Goal: Information Seeking & Learning: Learn about a topic

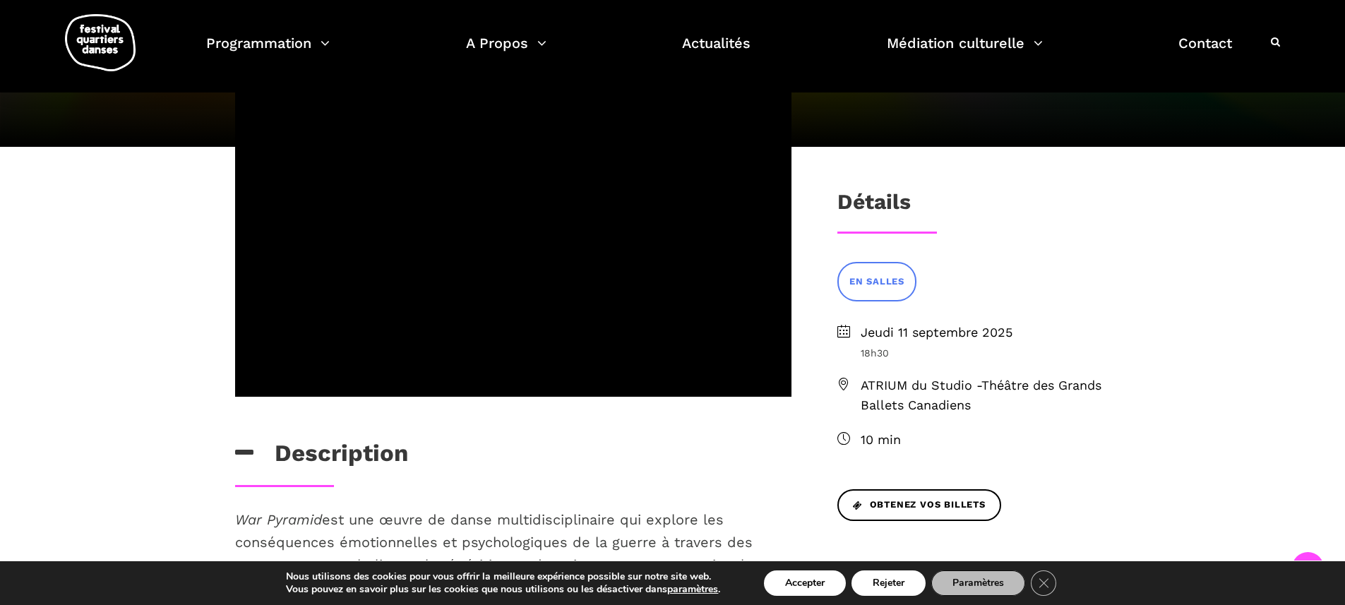
scroll to position [383, 0]
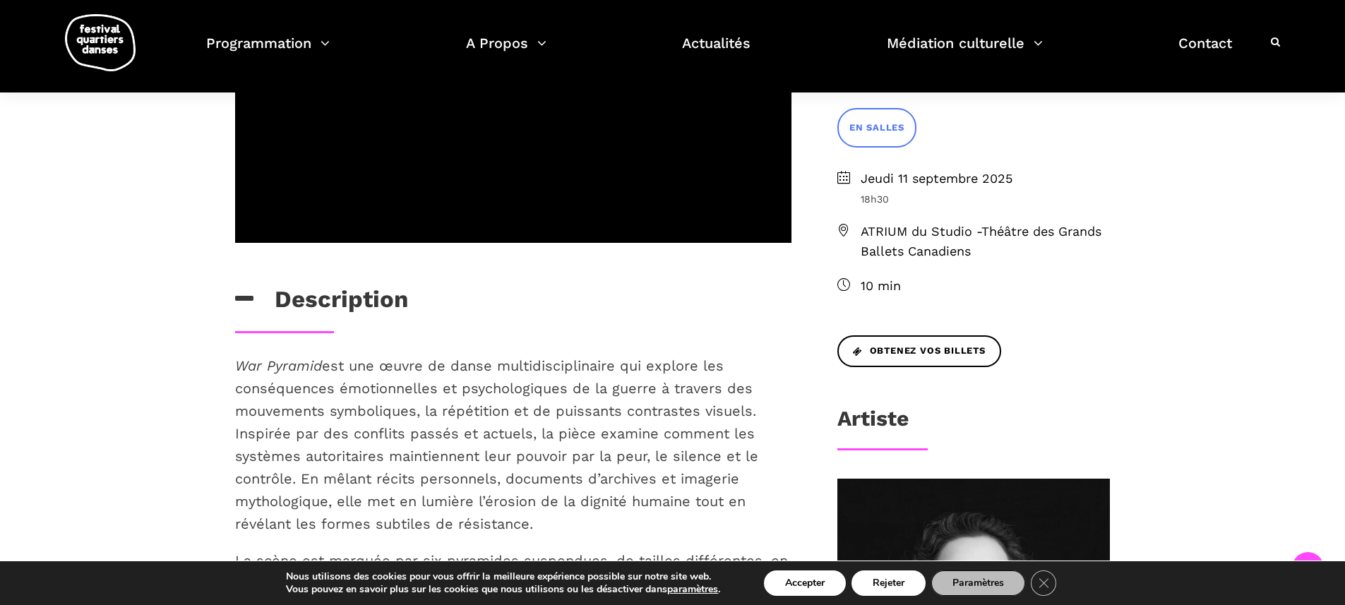
click at [769, 363] on p "War Pyramid est une œuvre de danse multidisciplinaire qui explore les conséquen…" at bounding box center [513, 444] width 556 height 181
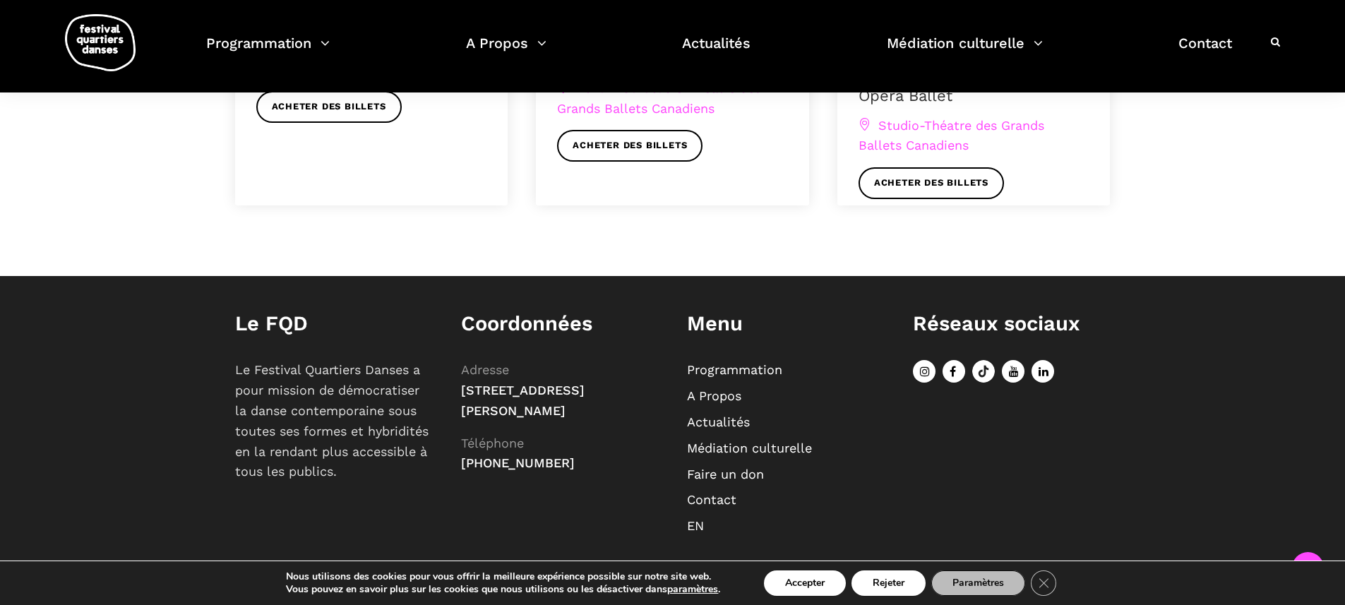
scroll to position [1327, 0]
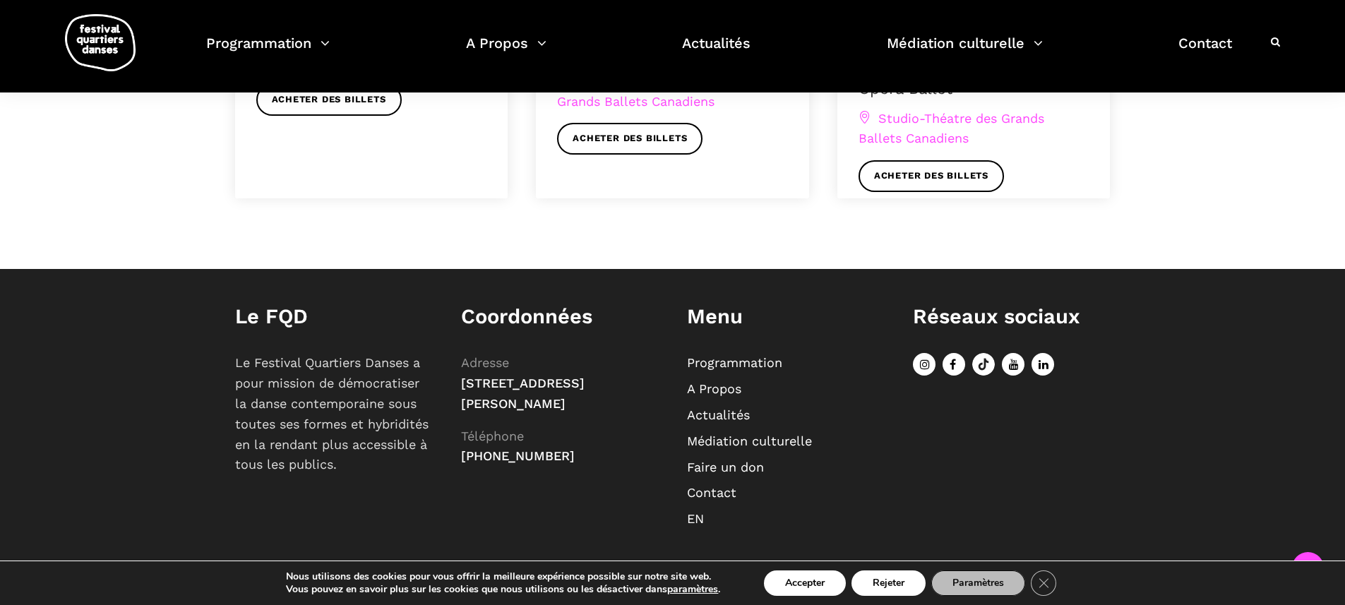
click at [698, 518] on link "EN" at bounding box center [695, 518] width 17 height 15
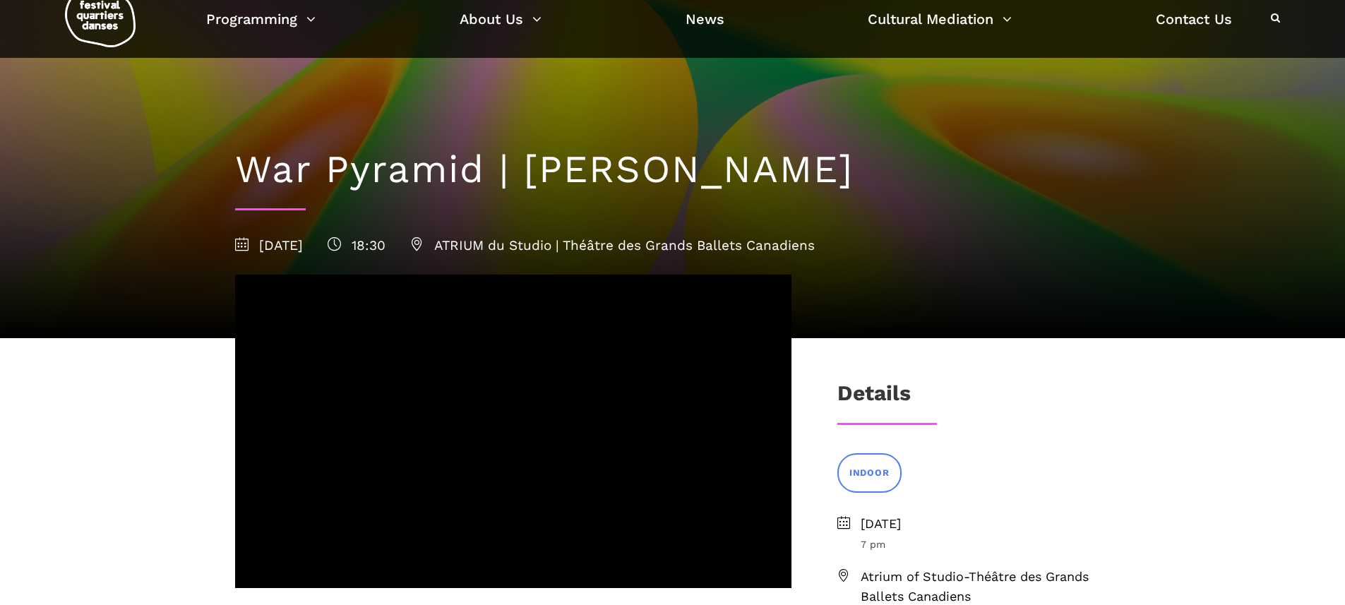
scroll to position [40, 0]
